Goal: Information Seeking & Learning: Learn about a topic

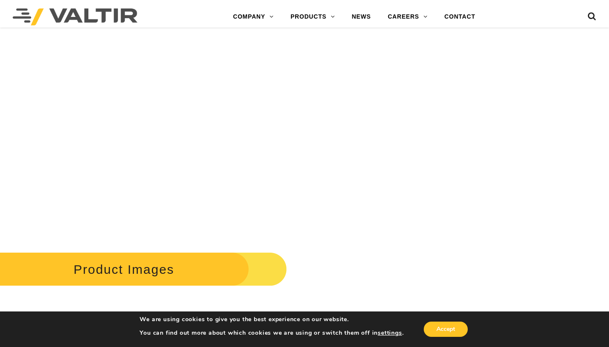
scroll to position [935, 0]
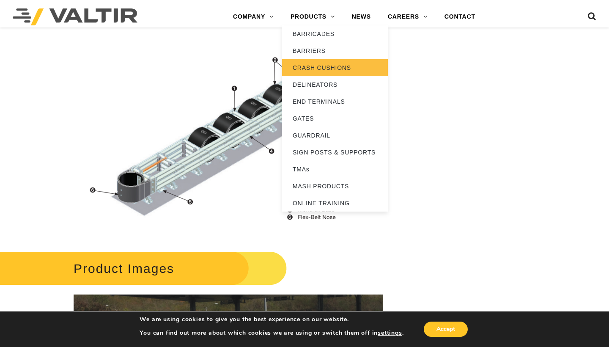
click at [315, 65] on link "CRASH CUSHIONS" at bounding box center [335, 67] width 106 height 17
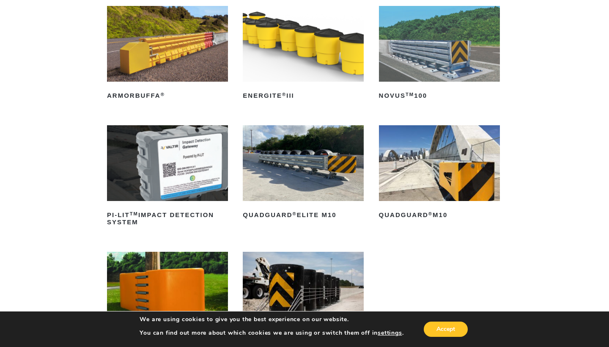
scroll to position [133, 1]
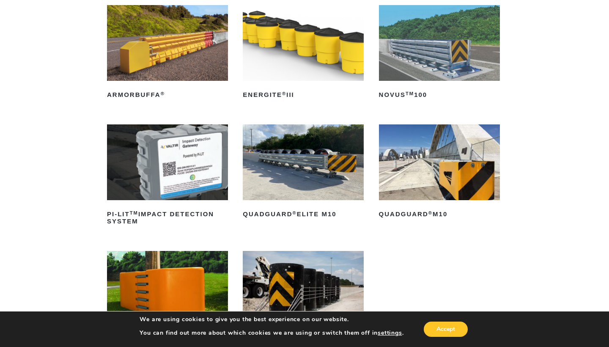
click at [283, 171] on img at bounding box center [303, 162] width 121 height 76
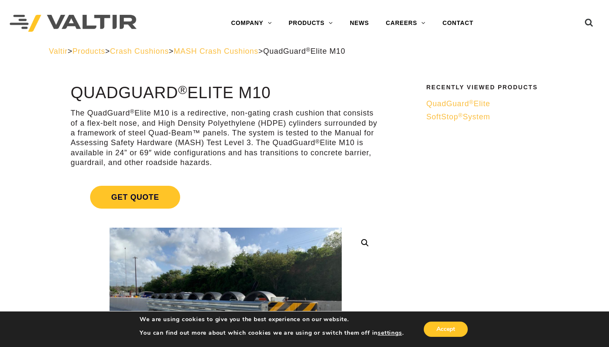
scroll to position [0, 3]
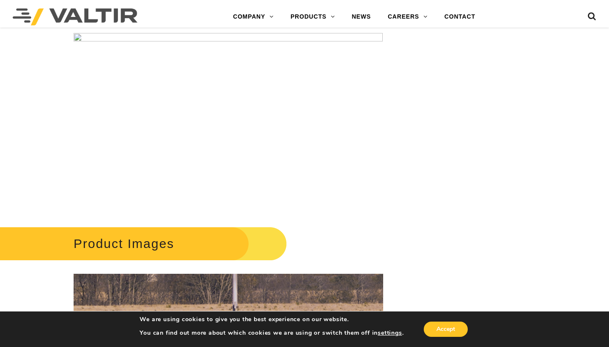
scroll to position [858, 0]
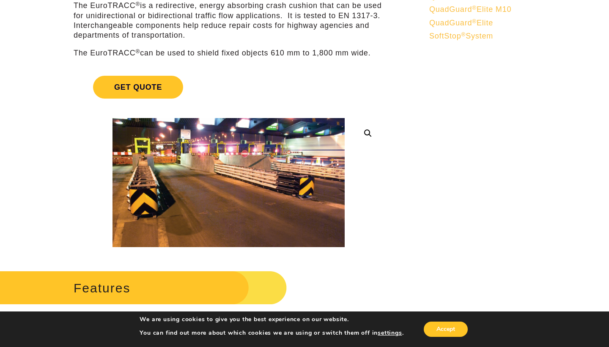
scroll to position [108, 0]
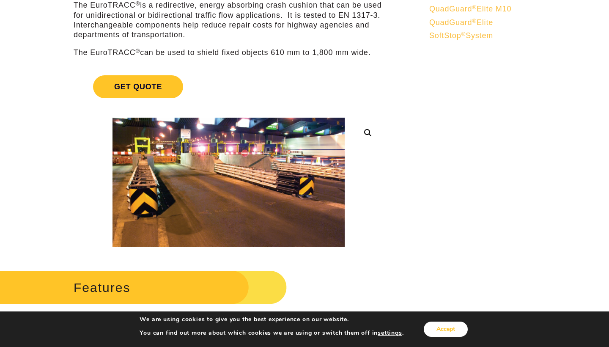
click at [446, 328] on button "Accept" at bounding box center [446, 328] width 44 height 15
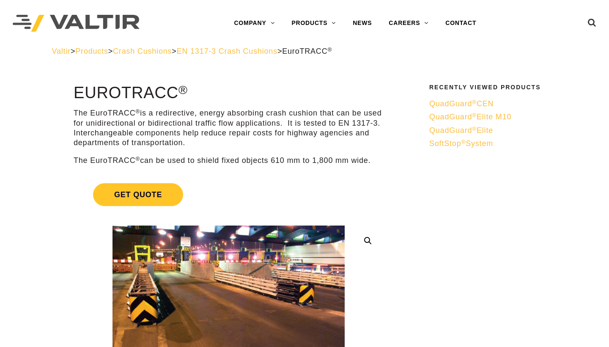
scroll to position [0, 0]
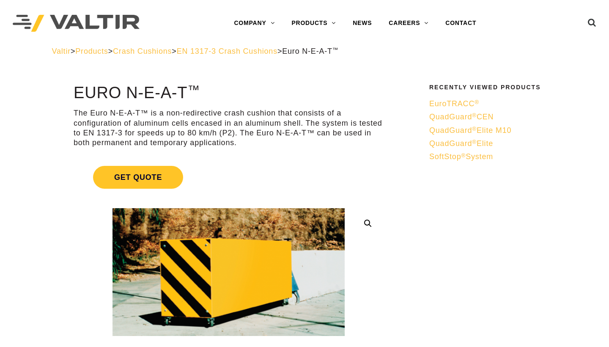
scroll to position [13, 0]
